Goal: Information Seeking & Learning: Learn about a topic

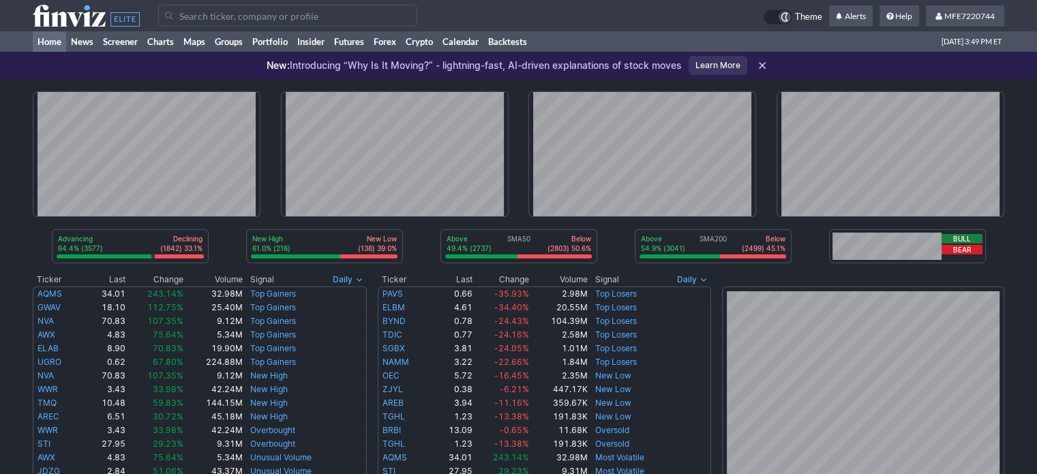
click at [325, 17] on input "Search" at bounding box center [287, 16] width 259 height 22
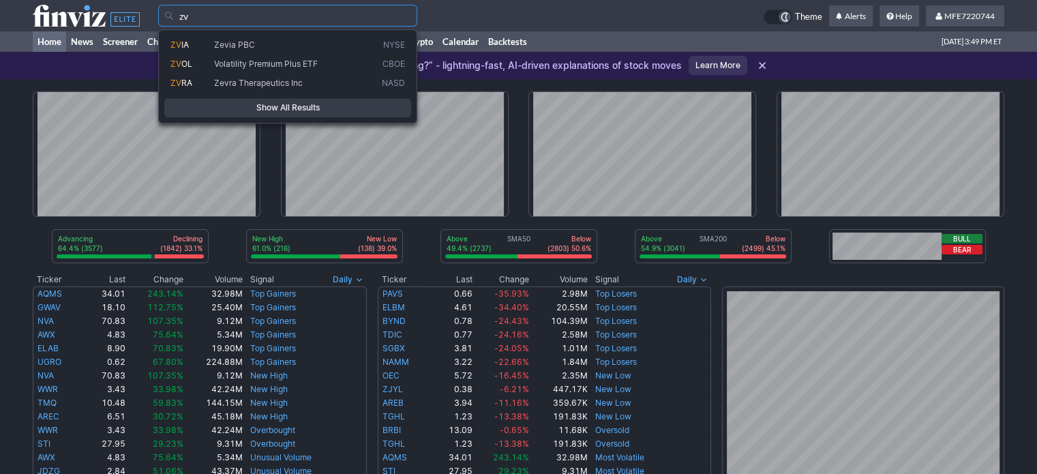
click at [312, 63] on span "Volatility Premium Plus ETF" at bounding box center [266, 64] width 104 height 10
type input "ZVOL"
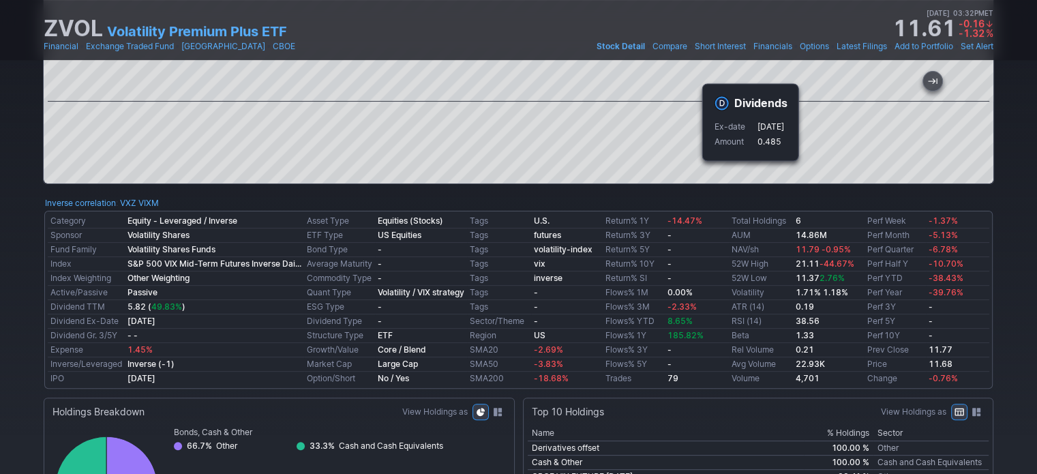
scroll to position [682, 0]
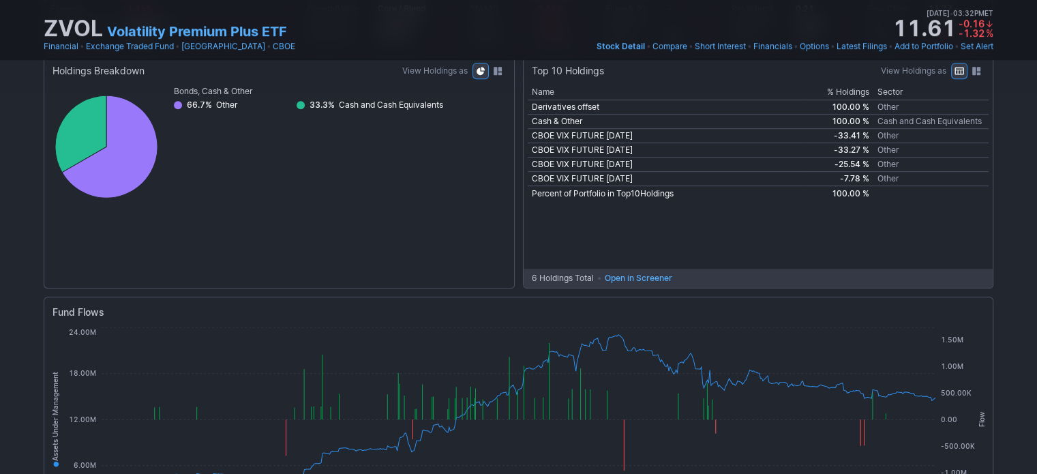
click at [623, 276] on span "Open in Screener" at bounding box center [639, 278] width 68 height 14
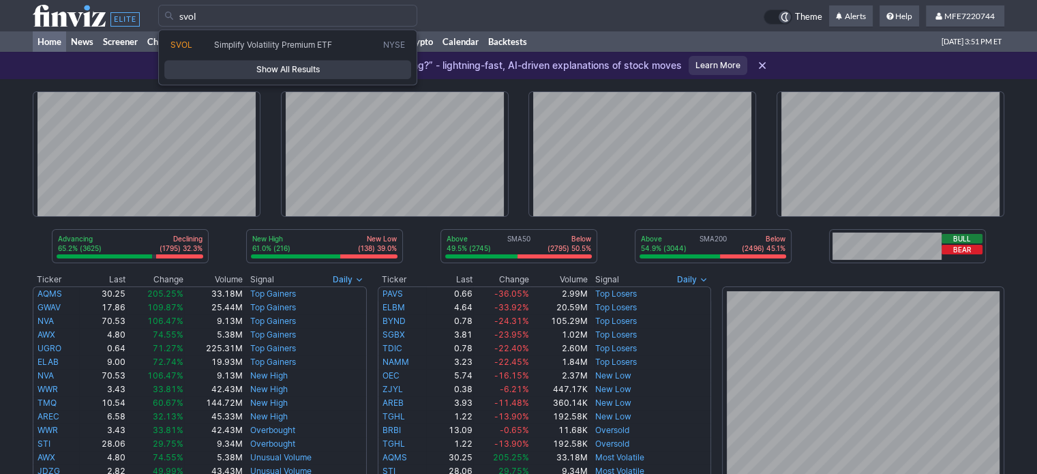
type input "svol"
click at [295, 65] on span "Show All Results" at bounding box center [287, 70] width 235 height 14
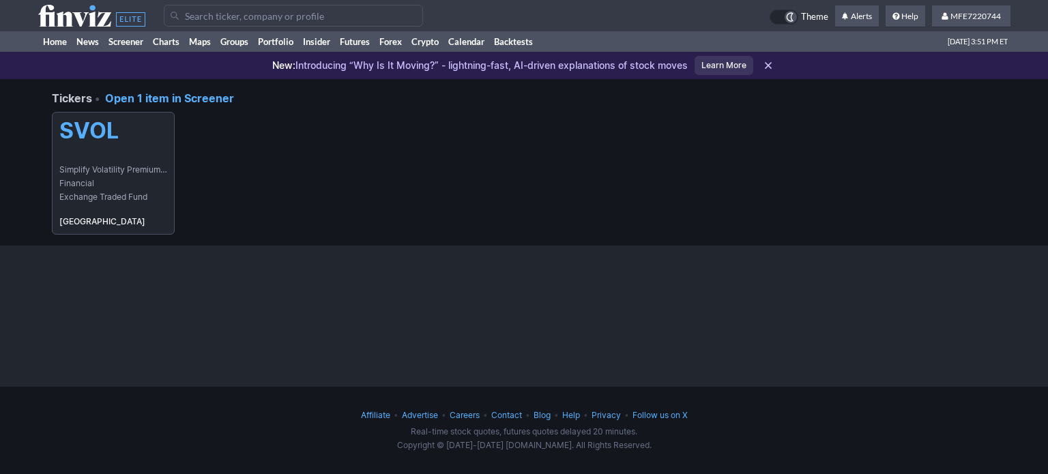
click at [87, 162] on link "SVOL Simplify Volatility Premium ETF Financial Exchange Traded Fund USA" at bounding box center [113, 173] width 123 height 123
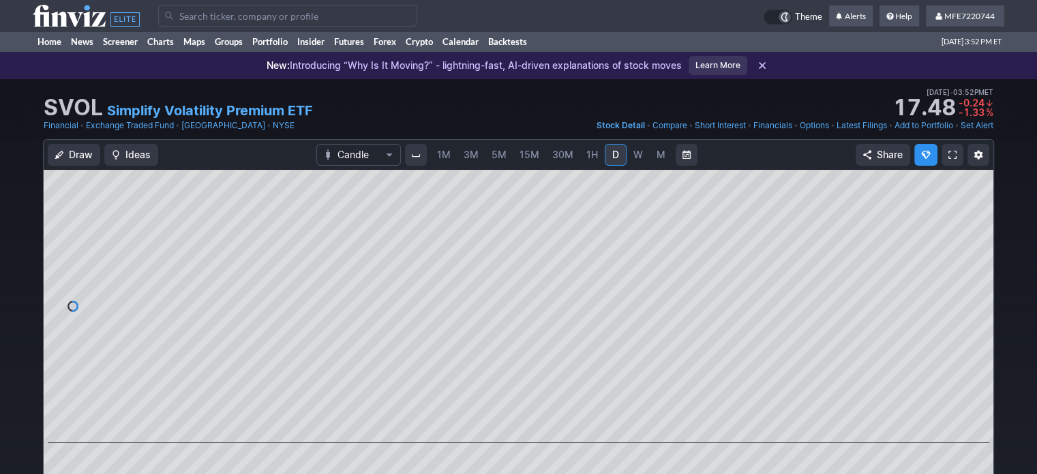
click at [372, 10] on input "Search" at bounding box center [287, 16] width 259 height 22
type input "zivb"
